Goal: Information Seeking & Learning: Compare options

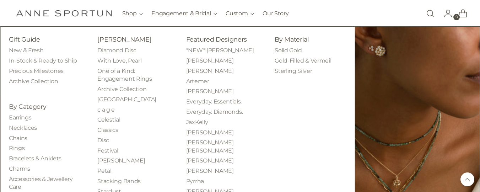
scroll to position [1246, 0]
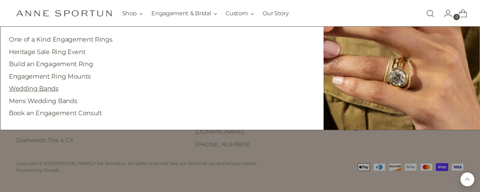
click at [34, 90] on link "Wedding Bands" at bounding box center [34, 88] width 50 height 7
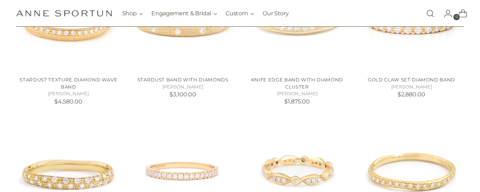
scroll to position [249, 0]
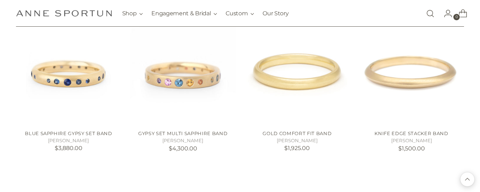
scroll to position [1811, 0]
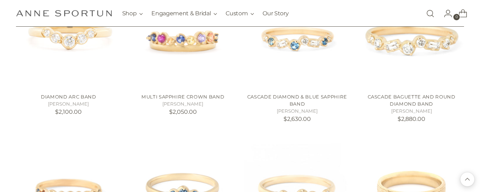
scroll to position [2167, 0]
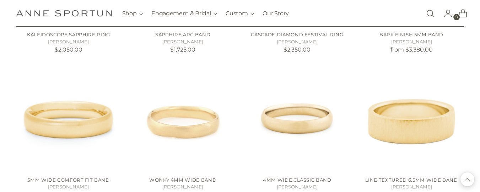
scroll to position [2167, 0]
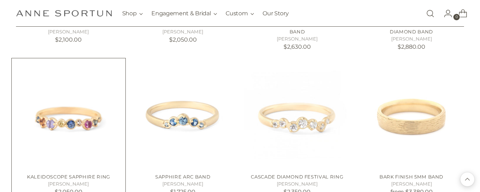
click at [50, 169] on div "Kaleidoscope Sapphire Ring Anne Sportun $2,050.00" at bounding box center [68, 183] width 105 height 31
click at [53, 175] on link "Kaleidoscope Sapphire Ring" at bounding box center [68, 177] width 83 height 6
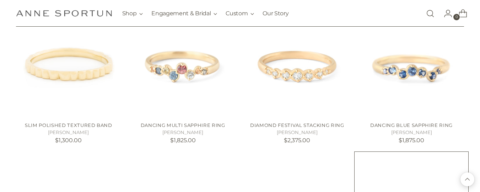
scroll to position [1918, 0]
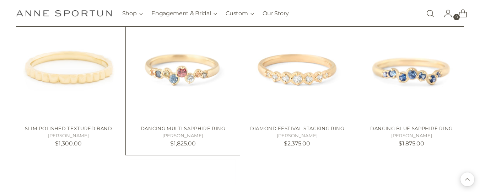
click at [201, 128] on link "Dancing Multi Sapphire Ring" at bounding box center [183, 128] width 85 height 6
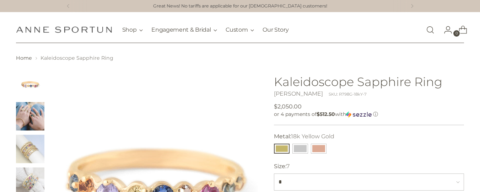
scroll to position [71, 0]
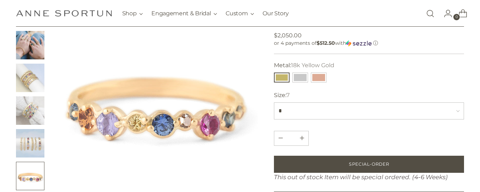
click at [33, 52] on img "Change image to image 2" at bounding box center [30, 45] width 28 height 28
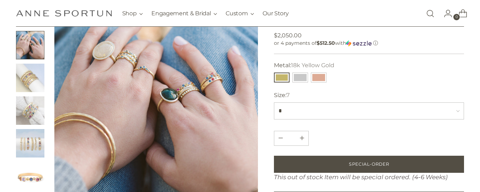
click at [29, 82] on img "Change image to image 3" at bounding box center [30, 78] width 28 height 28
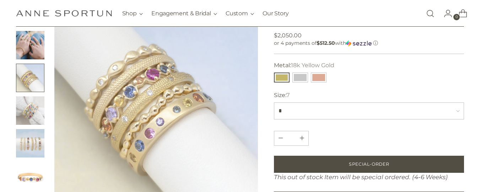
click at [28, 110] on img "Change image to image 4" at bounding box center [30, 110] width 28 height 28
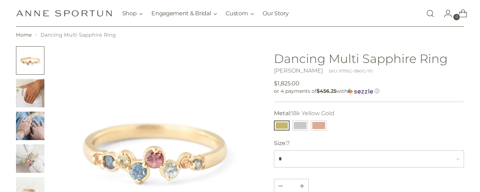
scroll to position [36, 0]
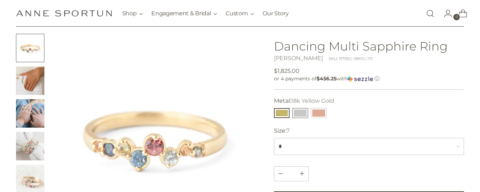
click at [298, 108] on button "14k White Gold" at bounding box center [300, 113] width 16 height 10
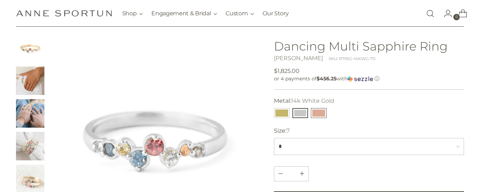
click at [324, 111] on button "14k Rose Gold" at bounding box center [319, 113] width 16 height 10
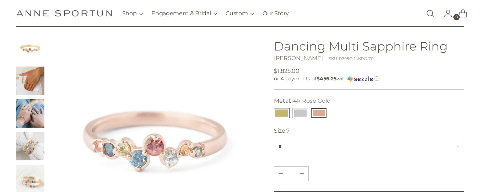
click at [274, 112] on button "18k Yellow Gold" at bounding box center [282, 113] width 16 height 10
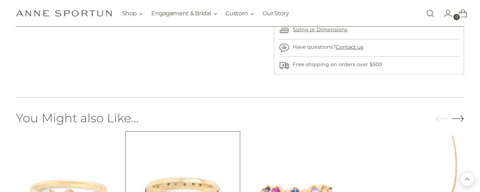
scroll to position [391, 0]
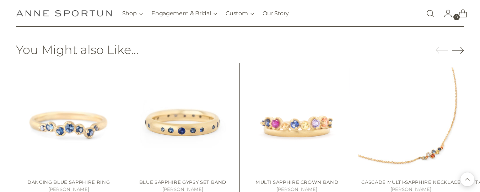
click at [286, 178] on div "Multi Sapphire Crown Band Anne Sportun $2,050.00 Unit price / per" at bounding box center [296, 188] width 105 height 31
click at [282, 181] on link "Multi Sapphire Crown Band" at bounding box center [296, 182] width 83 height 6
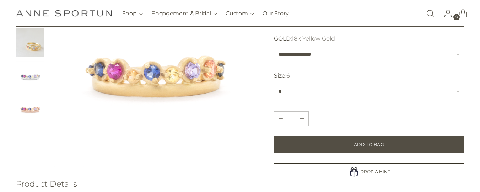
scroll to position [107, 0]
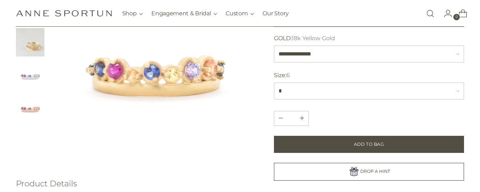
click at [33, 77] on img "Change image to image 4" at bounding box center [30, 75] width 28 height 28
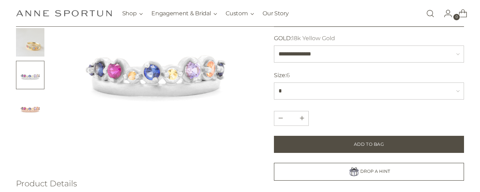
click at [40, 108] on img "Change image to image 5" at bounding box center [30, 107] width 28 height 28
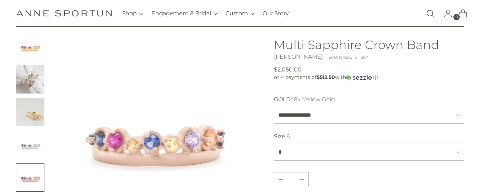
scroll to position [0, 0]
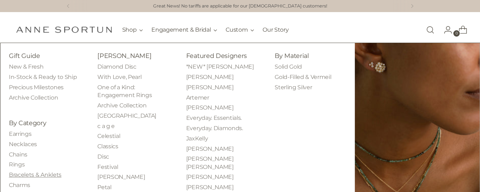
click at [46, 174] on link "Bracelets & Anklets" at bounding box center [35, 174] width 53 height 7
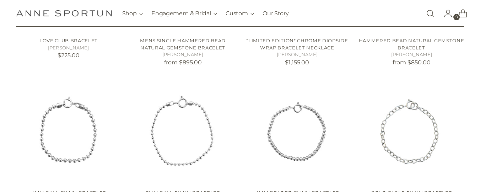
scroll to position [249, 0]
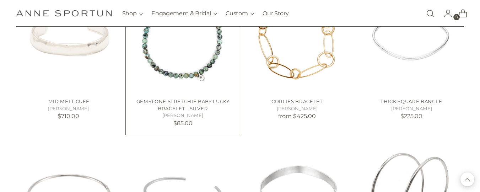
scroll to position [959, 0]
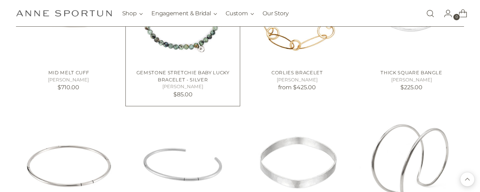
click at [174, 81] on link "Gemstone Stretchie Baby Lucky Bracelet - Silver" at bounding box center [182, 76] width 93 height 13
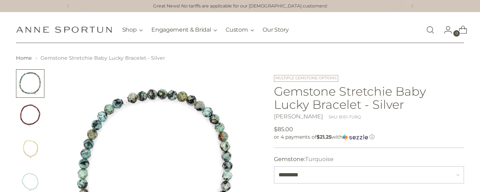
click at [31, 122] on img "Change image to image 2" at bounding box center [30, 116] width 28 height 28
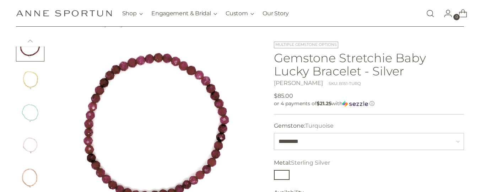
scroll to position [71, 0]
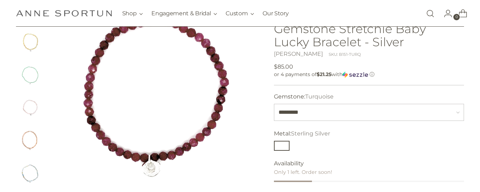
click at [31, 39] on img "Change image to image 3" at bounding box center [30, 42] width 28 height 28
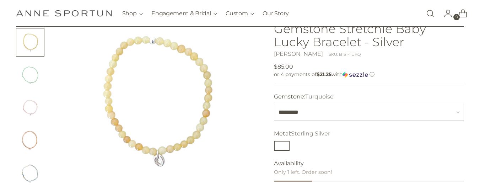
click at [36, 75] on img "Change image to image 4" at bounding box center [30, 75] width 28 height 28
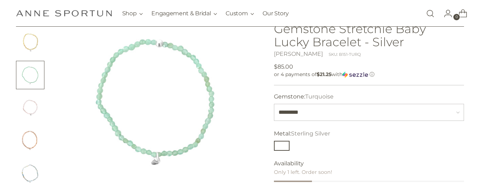
click at [36, 105] on img "Change image to image 5" at bounding box center [30, 107] width 28 height 28
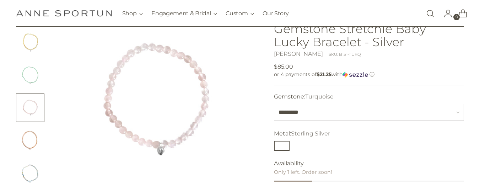
click at [30, 137] on img "Change image to image 6" at bounding box center [30, 140] width 28 height 28
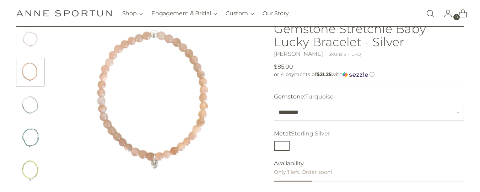
scroll to position [107, 0]
click at [28, 105] on img "Change image to image 7" at bounding box center [30, 102] width 28 height 28
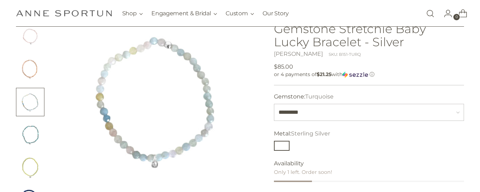
click at [34, 137] on img "Change image to image 8" at bounding box center [30, 134] width 28 height 28
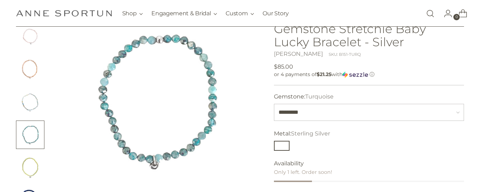
click at [38, 168] on img "Change image to image 9" at bounding box center [30, 167] width 28 height 28
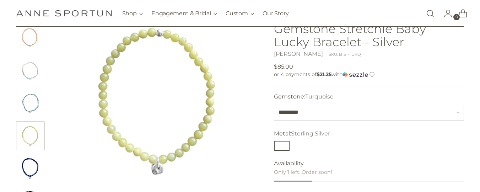
scroll to position [178, 0]
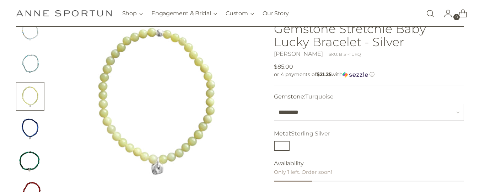
click at [35, 127] on img "Change image to image 10" at bounding box center [30, 129] width 28 height 28
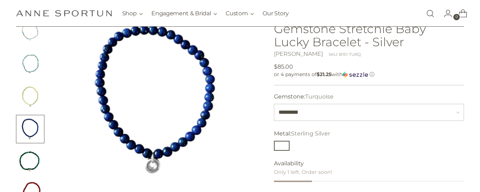
click at [33, 164] on img "Change image to image 11" at bounding box center [30, 161] width 28 height 28
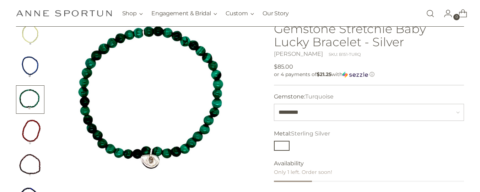
scroll to position [249, 0]
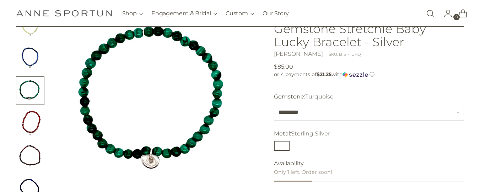
click at [28, 129] on img "Change image to image 12" at bounding box center [30, 123] width 28 height 28
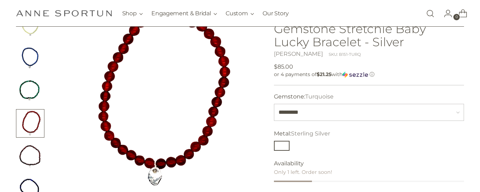
click at [33, 154] on img "Change image to image 13" at bounding box center [30, 156] width 28 height 28
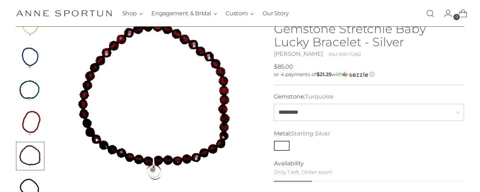
click at [31, 184] on img "Change image to image 14" at bounding box center [30, 188] width 28 height 28
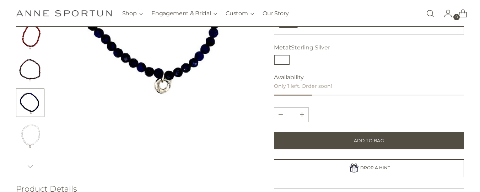
scroll to position [178, 0]
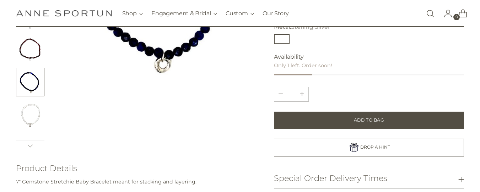
click at [34, 114] on img "Change image to image 15" at bounding box center [30, 115] width 28 height 28
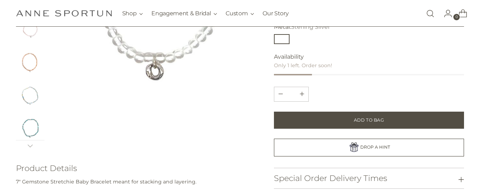
scroll to position [0, 0]
click at [33, 37] on img "Change image to image 5" at bounding box center [30, 36] width 28 height 28
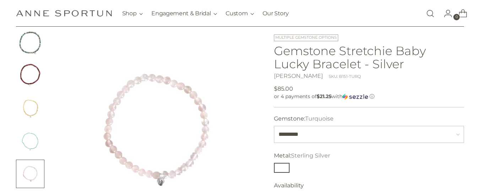
scroll to position [36, 0]
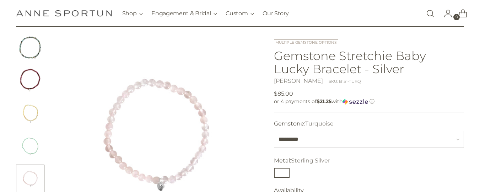
click at [28, 115] on img "Change image to image 3" at bounding box center [30, 113] width 28 height 28
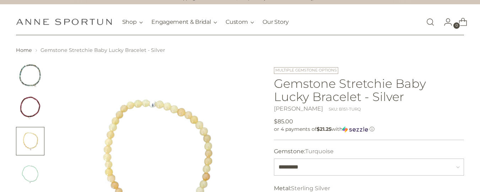
scroll to position [0, 0]
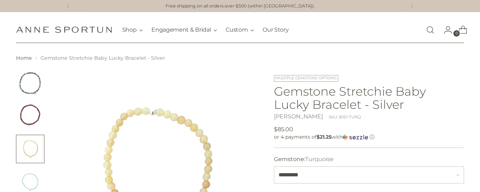
click at [33, 83] on img "Change image to image 1" at bounding box center [30, 83] width 28 height 28
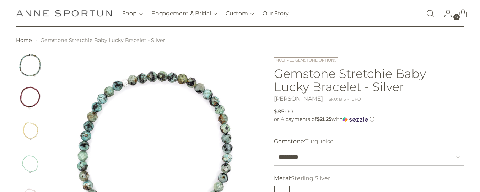
scroll to position [36, 0]
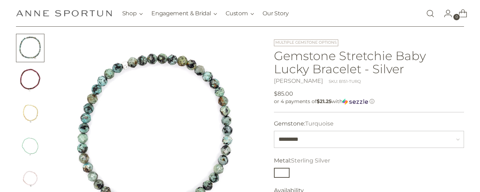
click at [33, 85] on img "Change image to image 2" at bounding box center [30, 80] width 28 height 28
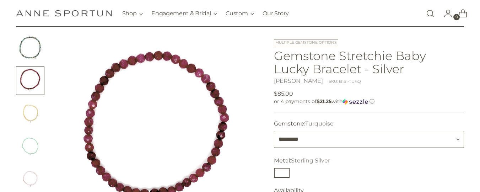
click at [461, 140] on select "**********" at bounding box center [369, 139] width 190 height 17
click at [27, 150] on img "Change image to image 4" at bounding box center [30, 146] width 28 height 28
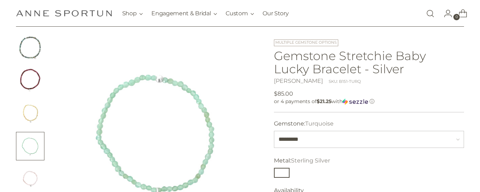
click at [33, 78] on img "Change image to image 2" at bounding box center [30, 80] width 28 height 28
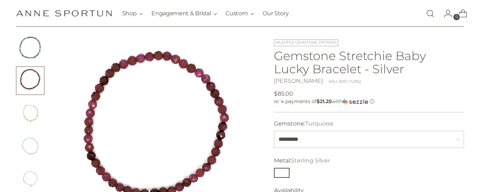
click at [34, 112] on img "Change image to image 3" at bounding box center [30, 113] width 28 height 28
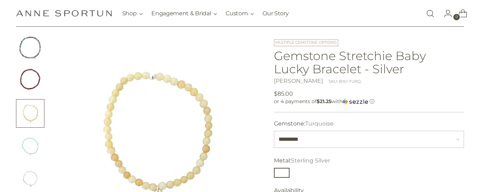
click at [25, 49] on img "Change image to image 1" at bounding box center [30, 48] width 28 height 28
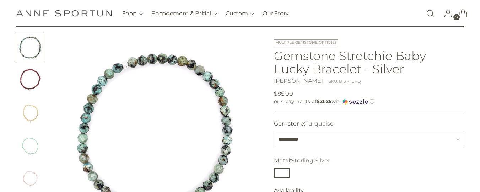
scroll to position [142, 0]
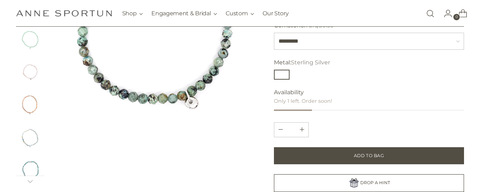
click at [29, 140] on img "Change image to image 7" at bounding box center [30, 137] width 28 height 28
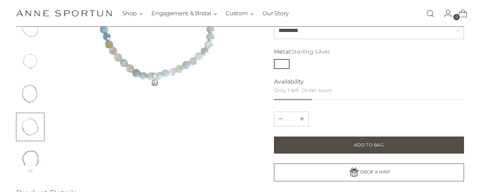
scroll to position [213, 0]
